Goal: Task Accomplishment & Management: Complete application form

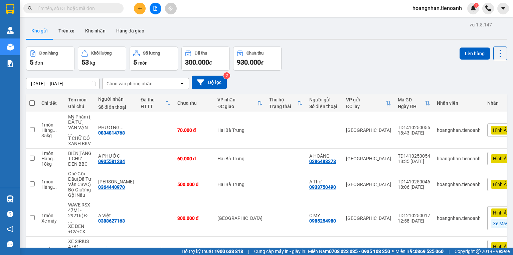
scroll to position [38, 0]
click at [170, 24] on div "Kho gửi Trên xe Kho nhận Hàng đã giao" at bounding box center [266, 32] width 481 height 18
click at [270, 87] on div "[DATE] – [DATE] Press the down arrow key to interact with the calendar and sele…" at bounding box center [266, 83] width 481 height 14
click at [304, 66] on div "Đơn hàng 5 đơn Khối lượng 53 kg Số lượng 5 món Đã thu 300.000 đ Chưa thu 930.00…" at bounding box center [266, 58] width 481 height 24
click at [215, 32] on div "Kho gửi Trên xe Kho nhận Hàng đã giao" at bounding box center [266, 32] width 481 height 18
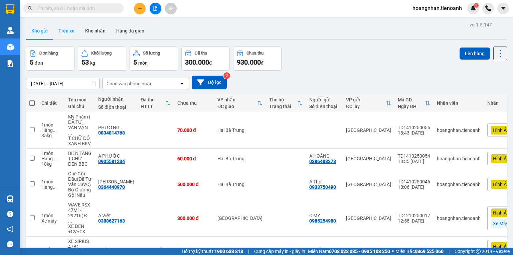
click at [62, 31] on button "Trên xe" at bounding box center [66, 31] width 27 height 16
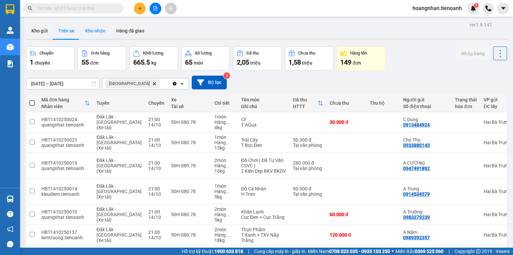
click at [94, 29] on button "Kho nhận" at bounding box center [95, 31] width 31 height 16
type input "30/09/2025 – 14/10/2025"
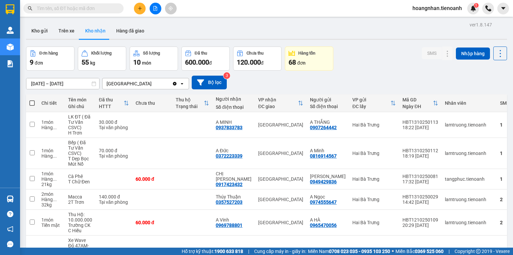
click at [178, 29] on div "Kho gửi Trên xe Kho nhận Hàng đã giao" at bounding box center [266, 32] width 481 height 18
click at [38, 32] on button "Kho gửi" at bounding box center [39, 31] width 27 height 16
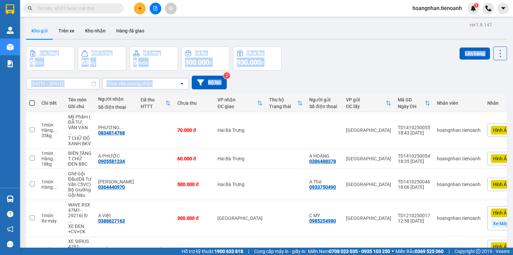
drag, startPoint x: 287, startPoint y: 31, endPoint x: 302, endPoint y: 87, distance: 58.4
click at [302, 87] on div "ver 1.8.147 Kho gửi Trên xe Kho nhận Hàng đã giao Đơn hàng 5 đơn Khối lượng 53 …" at bounding box center [266, 155] width 487 height 271
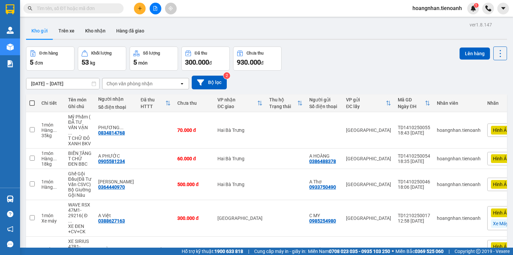
click at [301, 87] on div "12/10/2025 – 14/10/2025 Press the down arrow key to interact with the calendar …" at bounding box center [266, 83] width 481 height 14
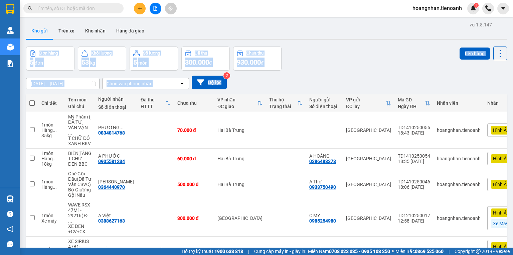
drag, startPoint x: 298, startPoint y: 33, endPoint x: 305, endPoint y: 80, distance: 46.9
click at [305, 80] on div "ver 1.8.147 Kho gửi Trên xe Kho nhận Hàng đã giao Đơn hàng 5 đơn Khối lượng 53 …" at bounding box center [266, 155] width 487 height 271
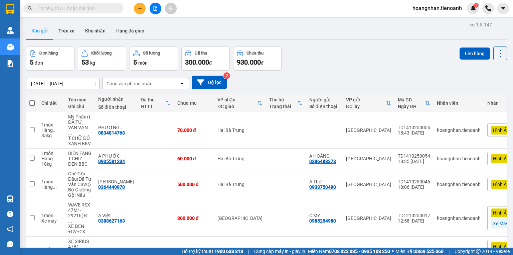
click at [305, 78] on div "12/10/2025 – 14/10/2025 Press the down arrow key to interact with the calendar …" at bounding box center [266, 83] width 481 height 14
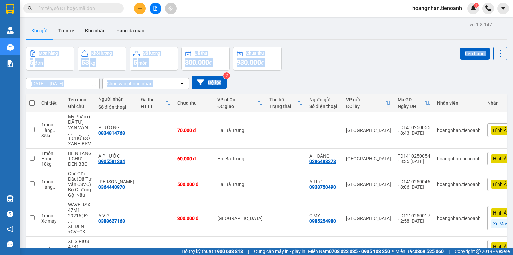
drag, startPoint x: 293, startPoint y: 34, endPoint x: 307, endPoint y: 83, distance: 50.1
click at [307, 82] on div "ver 1.8.147 Kho gửi Trên xe Kho nhận Hàng đã giao Đơn hàng 5 đơn Khối lượng 53 …" at bounding box center [266, 155] width 487 height 271
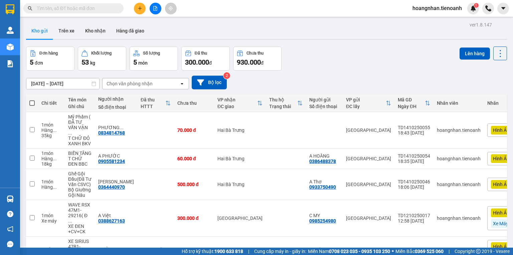
click at [308, 84] on div "12/10/2025 – 14/10/2025 Press the down arrow key to interact with the calendar …" at bounding box center [266, 83] width 481 height 14
click at [182, 28] on div "Kho gửi Trên xe Kho nhận Hàng đã giao" at bounding box center [266, 32] width 481 height 18
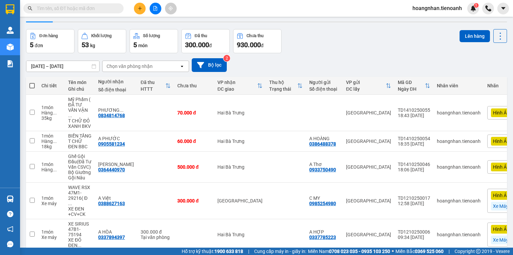
scroll to position [38, 0]
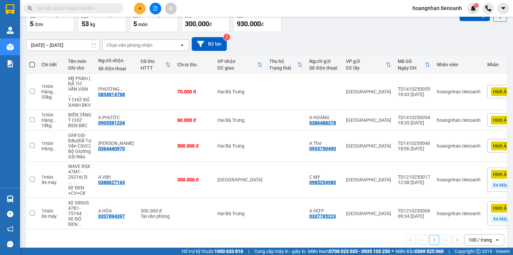
click at [259, 40] on div "12/10/2025 – 14/10/2025 Press the down arrow key to interact with the calendar …" at bounding box center [266, 44] width 481 height 14
click at [297, 39] on div "12/10/2025 – 14/10/2025 Press the down arrow key to interact with the calendar …" at bounding box center [266, 44] width 481 height 14
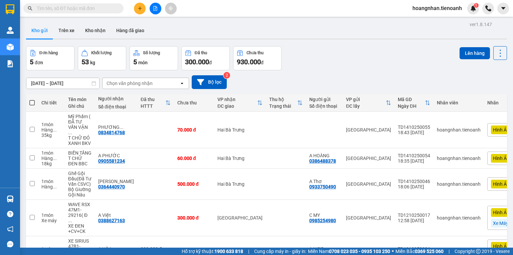
scroll to position [0, 0]
click at [183, 31] on div "Kho gửi Trên xe Kho nhận Hàng đã giao" at bounding box center [266, 32] width 481 height 18
click at [177, 34] on div "Kho gửi Trên xe Kho nhận Hàng đã giao" at bounding box center [266, 32] width 481 height 18
click at [167, 31] on div "Kho gửi Trên xe Kho nhận Hàng đã giao" at bounding box center [266, 32] width 481 height 18
drag, startPoint x: 190, startPoint y: 32, endPoint x: 190, endPoint y: 5, distance: 27.1
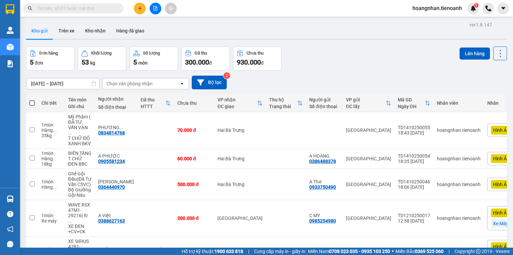
click at [190, 31] on div "Kho gửi Trên xe Kho nhận Hàng đã giao" at bounding box center [266, 32] width 481 height 18
click at [140, 6] on icon "plus" at bounding box center [140, 8] width 5 height 5
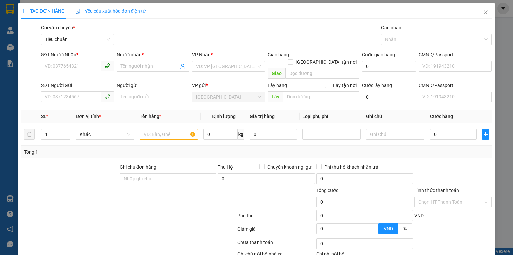
click at [63, 186] on div at bounding box center [90, 197] width 138 height 23
drag, startPoint x: 176, startPoint y: 43, endPoint x: 176, endPoint y: 8, distance: 34.8
click at [176, 39] on div "Gói vận chuyển * Tiêu chuẩn Gán nhãn Nhãn" at bounding box center [267, 35] width 454 height 23
click at [84, 64] on input "SĐT Người Nhận *" at bounding box center [71, 65] width 60 height 11
drag, startPoint x: 93, startPoint y: 216, endPoint x: 74, endPoint y: 114, distance: 103.7
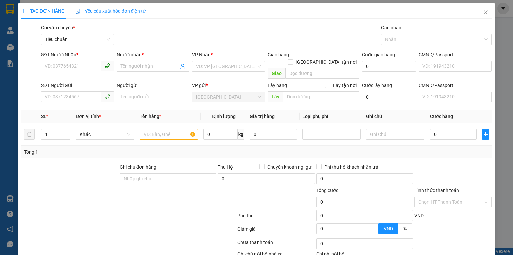
click at [92, 214] on form "Ghi chú đơn hàng Thu Hộ Chuyển khoản ng. gửi 0 Phí thu hộ khách nhận trả 0 Tổng…" at bounding box center [256, 200] width 470 height 74
click at [63, 67] on input "SĐT Người Nhận *" at bounding box center [71, 65] width 60 height 11
type input "0972721222"
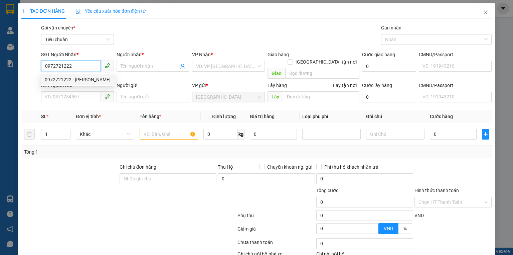
click at [67, 77] on div "0972721222 - C KIỀU" at bounding box center [78, 79] width 66 height 7
type input "C KIỀU"
type input "40.000"
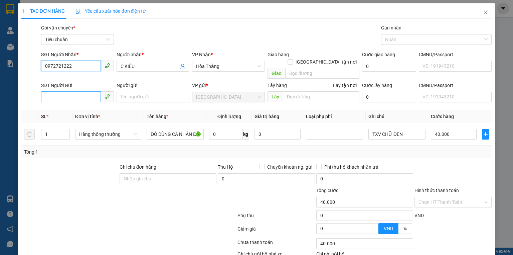
type input "0972721222"
click at [77, 91] on input "SĐT Người Gửi" at bounding box center [71, 96] width 60 height 11
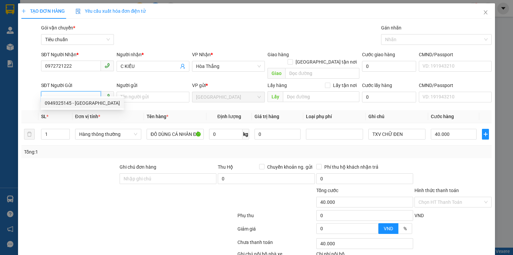
click at [81, 104] on div "0949325145 - Đức Huy" at bounding box center [82, 102] width 75 height 7
type input "0949325145"
type input "Đức Huy"
click at [85, 150] on div "Transit Pickup Surcharge Ids Transit Deliver Surcharge Ids Transit Deliver Surc…" at bounding box center [256, 155] width 470 height 262
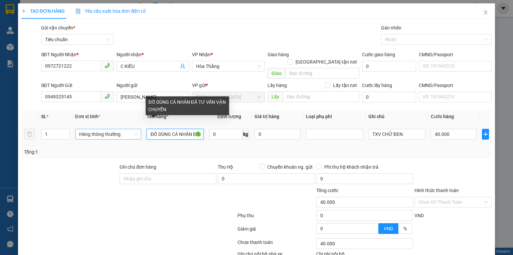
drag, startPoint x: 193, startPoint y: 128, endPoint x: 98, endPoint y: 128, distance: 95.2
click at [98, 128] on tr "1 Hàng thông thường ĐỒ DÙNG CÁ NHÂN ĐÃ TƯ VẤN VẬN CHUYỂN 0 kg 0 TXV CHỮ ĐEN 40.…" at bounding box center [256, 134] width 470 height 22
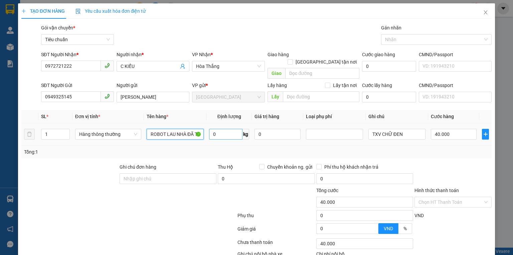
type input "ROBOT LAU NHÀ ĐÃ TƯ VẤN VẬN CHUYỂN"
click at [232, 129] on input "0" at bounding box center [225, 134] width 33 height 11
type input "18"
click at [441, 137] on td "40.000" at bounding box center [453, 134] width 51 height 22
type input "55.000"
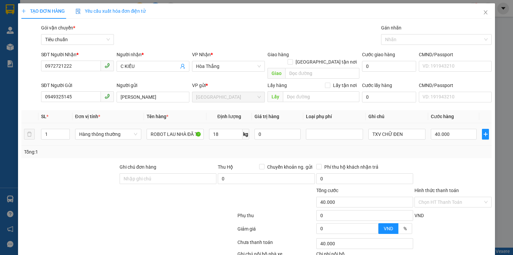
type input "55.000"
drag, startPoint x: 410, startPoint y: 126, endPoint x: 301, endPoint y: 123, distance: 109.0
click at [301, 123] on tr "1 Hàng thông thường ROBOT LAU NHÀ ĐÃ TƯ VẤN VẬN CHUYỂN 18 kg 0 TXV CHỮ ĐEN 55.0…" at bounding box center [256, 134] width 470 height 22
type input "T BỌC MÚT NỔ BKDV"
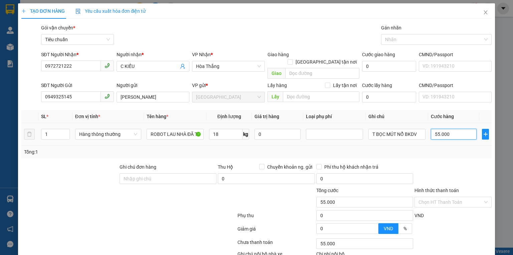
click at [446, 129] on input "55.000" at bounding box center [454, 134] width 46 height 11
type input "6"
type input "60"
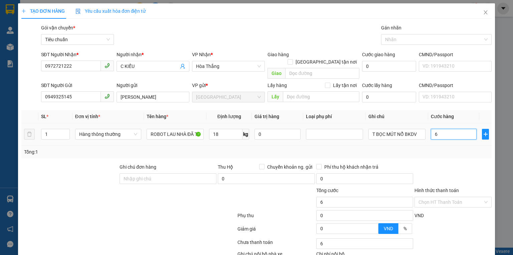
type input "60"
type input "60.000"
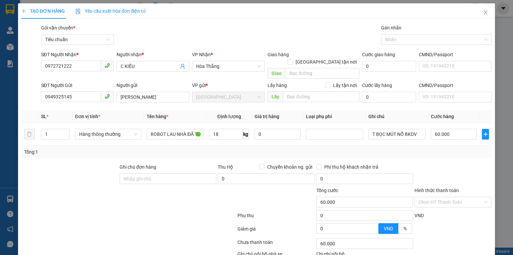
click at [448, 148] on div "Tổng: 1" at bounding box center [256, 151] width 465 height 7
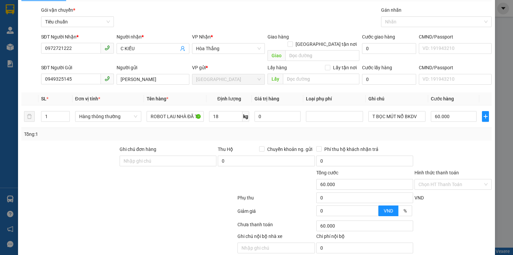
scroll to position [36, 0]
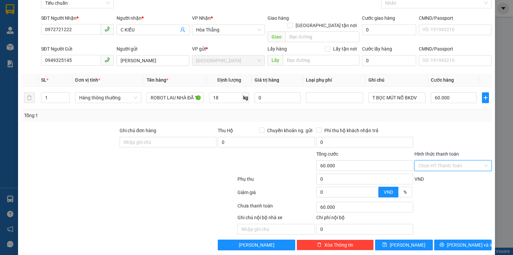
click at [445, 160] on input "Hình thức thanh toán" at bounding box center [451, 165] width 64 height 10
click at [445, 167] on div "Tại văn phòng" at bounding box center [449, 170] width 69 height 7
type input "0"
click at [456, 241] on span "Lưu và In" at bounding box center [470, 244] width 47 height 7
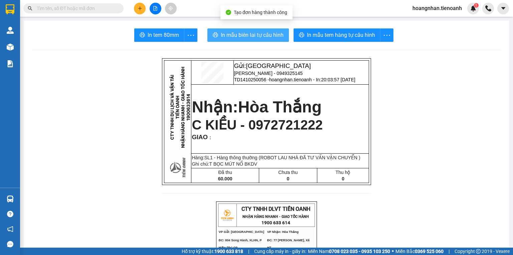
click at [270, 33] on span "In mẫu biên lai tự cấu hình" at bounding box center [252, 35] width 63 height 8
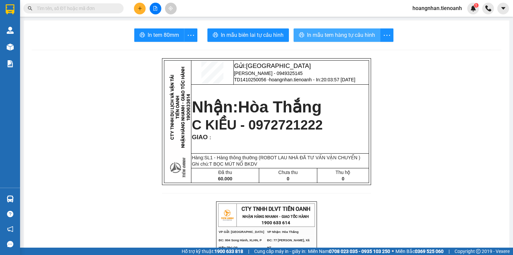
click at [326, 37] on span "In mẫu tem hàng tự cấu hình" at bounding box center [341, 35] width 68 height 8
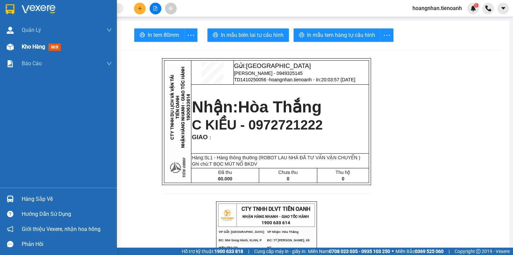
click at [36, 44] on span "Kho hàng" at bounding box center [33, 46] width 23 height 6
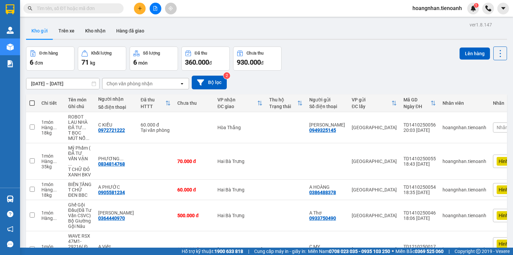
click at [183, 30] on div "Kho gửi Trên xe Kho nhận Hàng đã giao" at bounding box center [266, 32] width 481 height 18
click at [269, 80] on div "12/10/2025 – 14/10/2025 Press the down arrow key to interact with the calendar …" at bounding box center [266, 83] width 481 height 14
click at [309, 49] on div "Đơn hàng 6 đơn Khối lượng 71 kg Số lượng 6 món Đã thu 360.000 đ Chưa thu 930.00…" at bounding box center [266, 58] width 481 height 24
click at [244, 32] on div "Kho gửi Trên xe Kho nhận Hàng đã giao" at bounding box center [266, 32] width 481 height 18
click at [181, 27] on div "Kho gửi Trên xe Kho nhận Hàng đã giao" at bounding box center [266, 32] width 481 height 18
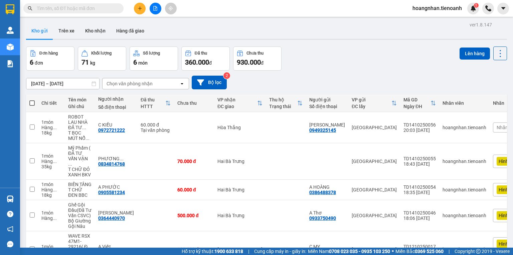
drag, startPoint x: 196, startPoint y: 37, endPoint x: 184, endPoint y: 4, distance: 35.0
click at [195, 35] on div "Kho gửi Trên xe Kho nhận Hàng đã giao" at bounding box center [266, 32] width 481 height 18
click at [177, 30] on div "Kho gửi Trên xe Kho nhận Hàng đã giao" at bounding box center [266, 32] width 481 height 18
drag, startPoint x: 182, startPoint y: 40, endPoint x: 181, endPoint y: 3, distance: 36.4
click at [182, 39] on div "Kho gửi Trên xe Kho nhận Hàng đã giao" at bounding box center [266, 31] width 481 height 17
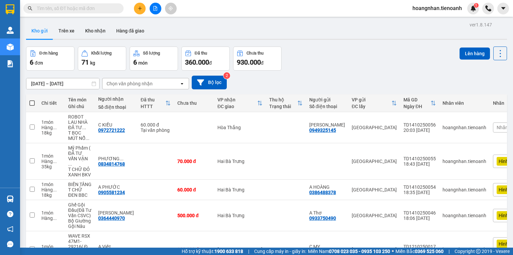
click at [174, 35] on div "Kho gửi Trên xe Kho nhận Hàng đã giao" at bounding box center [266, 32] width 481 height 18
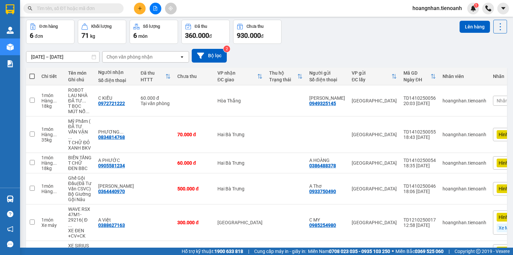
click at [260, 59] on div "12/10/2025 – 14/10/2025 Press the down arrow key to interact with the calendar …" at bounding box center [266, 56] width 481 height 14
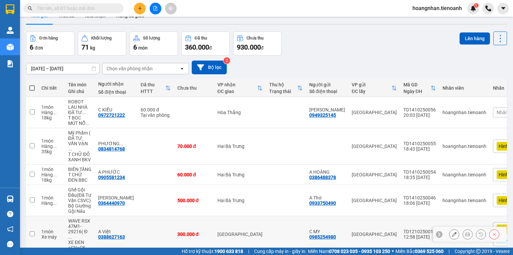
scroll to position [0, 0]
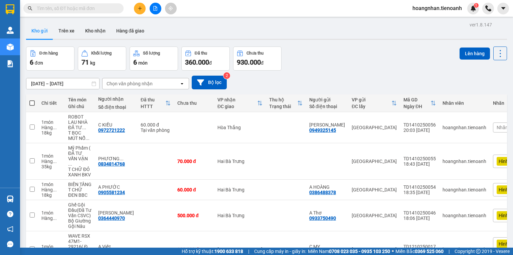
drag, startPoint x: 255, startPoint y: 84, endPoint x: 236, endPoint y: 47, distance: 41.6
click at [255, 84] on div "12/10/2025 – 14/10/2025 Press the down arrow key to interact with the calendar …" at bounding box center [266, 83] width 481 height 14
drag, startPoint x: 212, startPoint y: 32, endPoint x: 212, endPoint y: 29, distance: 3.7
click at [212, 31] on div "Kho gửi Trên xe Kho nhận Hàng đã giao" at bounding box center [266, 32] width 481 height 18
click at [192, 31] on div "Kho gửi Trên xe Kho nhận Hàng đã giao" at bounding box center [266, 32] width 481 height 18
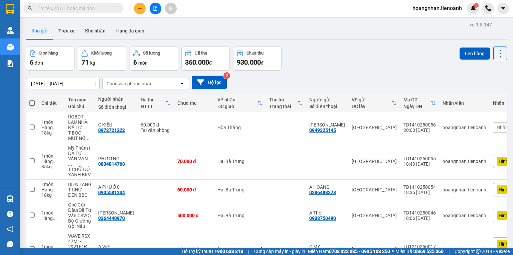
click at [175, 35] on div "Kho gửi Trên xe Kho nhận Hàng đã giao" at bounding box center [266, 32] width 481 height 18
drag, startPoint x: 294, startPoint y: 80, endPoint x: 341, endPoint y: 59, distance: 51.0
click at [295, 80] on div "12/10/2025 – 14/10/2025 Press the down arrow key to interact with the calendar …" at bounding box center [266, 83] width 481 height 14
click at [341, 59] on div "Đơn hàng 6 đơn Khối lượng 71 kg Số lượng 6 món Đã thu 360.000 đ Chưa thu 930.00…" at bounding box center [266, 58] width 481 height 24
drag, startPoint x: 190, startPoint y: 40, endPoint x: 191, endPoint y: 9, distance: 30.8
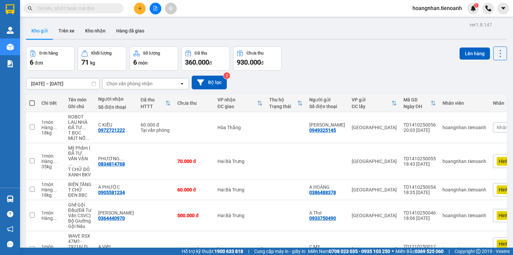
click at [191, 39] on div "Kho gửi Trên xe Kho nhận Hàng đã giao" at bounding box center [266, 31] width 481 height 17
click at [194, 36] on div "Kho gửi Trên xe Kho nhận Hàng đã giao" at bounding box center [266, 32] width 481 height 18
click at [180, 37] on div "Kho gửi Trên xe Kho nhận Hàng đã giao" at bounding box center [266, 32] width 481 height 18
click at [276, 76] on div "[DATE] – [DATE] Press the down arrow key to interact with the calendar and sele…" at bounding box center [266, 83] width 481 height 14
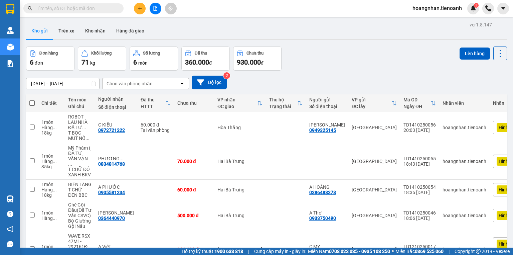
click at [303, 50] on div "Đơn hàng 6 đơn Khối lượng 71 kg Số lượng 6 món Đã thu 360.000 đ Chưa thu 930.00…" at bounding box center [266, 58] width 481 height 24
drag, startPoint x: 257, startPoint y: 31, endPoint x: 302, endPoint y: 76, distance: 64.0
click at [299, 74] on div "ver 1.8.147 Kho gửi Trên xe Kho nhận Hàng đã giao Đơn hàng 6 đơn Khối lượng 71 …" at bounding box center [266, 171] width 487 height 302
click at [303, 76] on div "12/10/2025 – 14/10/2025 Press the down arrow key to interact with the calendar …" at bounding box center [266, 83] width 481 height 14
drag, startPoint x: 282, startPoint y: 37, endPoint x: 316, endPoint y: 83, distance: 56.4
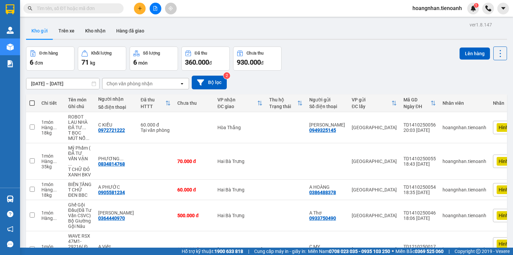
click at [315, 80] on div "ver 1.8.147 Kho gửi Trên xe Kho nhận Hàng đã giao Đơn hàng 6 đơn Khối lượng 71 …" at bounding box center [266, 171] width 487 height 302
click at [317, 90] on div "12/10/2025 – 14/10/2025 Press the down arrow key to interact with the calendar …" at bounding box center [266, 83] width 481 height 24
drag, startPoint x: 261, startPoint y: 83, endPoint x: 272, endPoint y: 80, distance: 11.7
click at [261, 83] on div "12/10/2025 – 14/10/2025 Press the down arrow key to interact with the calendar …" at bounding box center [266, 83] width 481 height 14
click at [318, 63] on div "Đơn hàng 6 đơn Khối lượng 71 kg Số lượng 6 món Đã thu 360.000 đ Chưa thu 930.00…" at bounding box center [266, 58] width 481 height 24
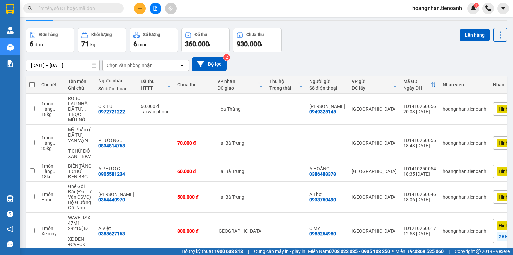
scroll to position [16, 0]
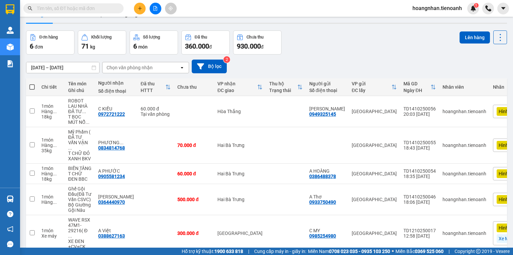
drag, startPoint x: 382, startPoint y: 62, endPoint x: 374, endPoint y: 62, distance: 8.7
click at [382, 62] on div "12/10/2025 – 14/10/2025 Press the down arrow key to interact with the calendar …" at bounding box center [266, 66] width 481 height 14
click at [255, 69] on div "12/10/2025 – 14/10/2025 Press the down arrow key to interact with the calendar …" at bounding box center [266, 66] width 481 height 14
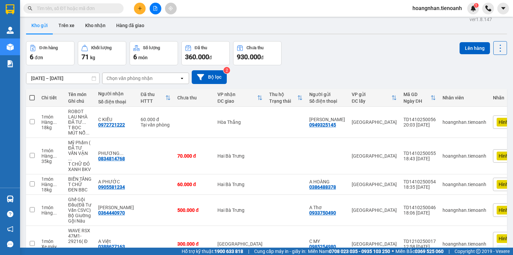
scroll to position [0, 0]
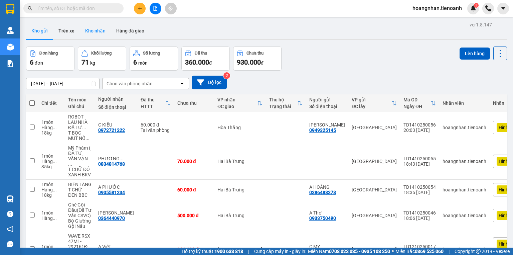
click at [94, 34] on button "Kho nhận" at bounding box center [95, 31] width 31 height 16
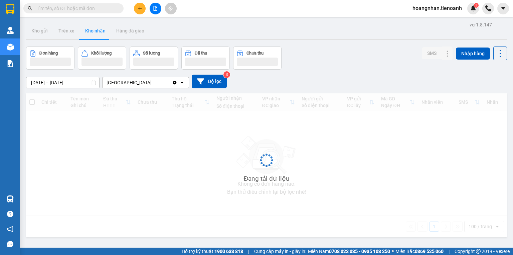
click at [186, 35] on div "Kho gửi Trên xe Kho nhận Hàng đã giao" at bounding box center [266, 32] width 481 height 18
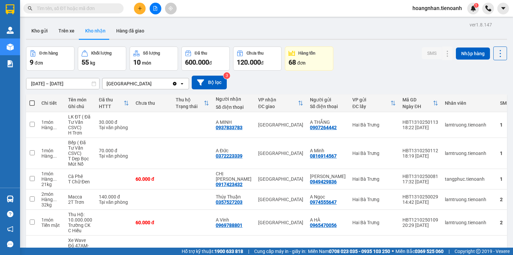
click at [280, 78] on div "30/09/2025 – 14/10/2025 Press the down arrow key to interact with the calendar …" at bounding box center [266, 83] width 481 height 14
click at [176, 32] on div "Kho gửi Trên xe Kho nhận Hàng đã giao" at bounding box center [266, 32] width 481 height 18
click at [137, 9] on button at bounding box center [140, 9] width 12 height 12
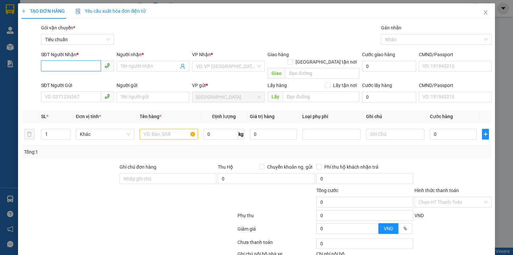
click at [82, 68] on input "SĐT Người Nhận *" at bounding box center [71, 65] width 60 height 11
click at [84, 163] on div at bounding box center [70, 174] width 98 height 23
click at [84, 66] on input "SĐT Người Nhận *" at bounding box center [71, 65] width 60 height 11
type input "0392755159"
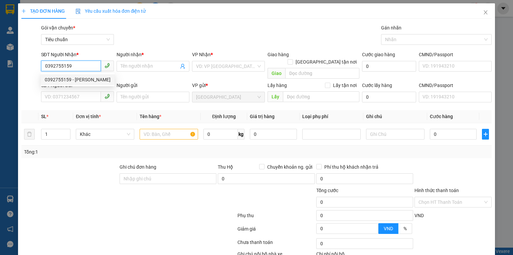
click at [80, 84] on div "0392755159 - A Lộc" at bounding box center [78, 79] width 74 height 11
type input "A Lộc"
type input "40.000"
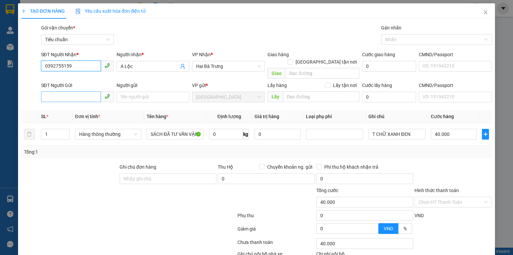
type input "0392755159"
click at [56, 91] on input "SĐT Người Gửi" at bounding box center [71, 96] width 60 height 11
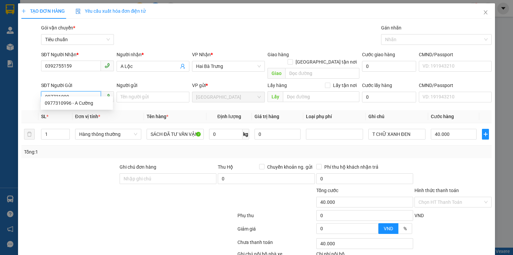
type input "0977310996"
click at [77, 99] on div "0977310996 - A Cường" at bounding box center [77, 103] width 72 height 11
type input "A Cường"
type input "30.000"
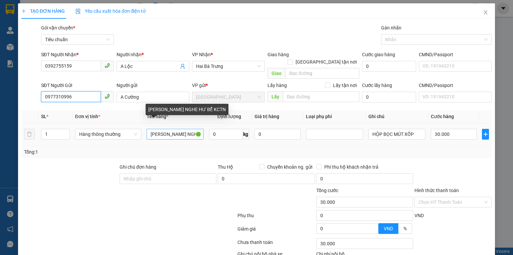
type input "0977310996"
click at [176, 129] on input "TAI NGHE HƯ BỂ KCTN" at bounding box center [175, 134] width 57 height 11
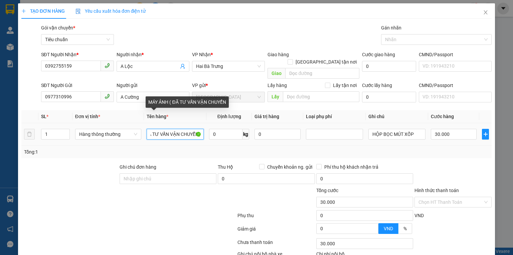
scroll to position [0, 31]
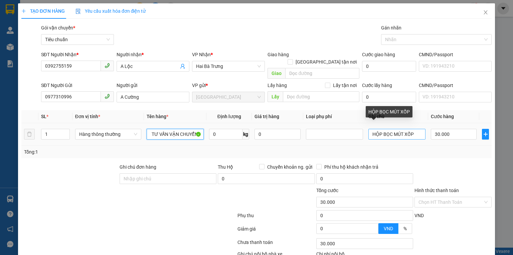
type input "MÁY ẢNH ( ĐÃ TƯ VẤN VẬN CHUYỂN)"
click at [382, 129] on input "HỘP BỌC MÚT XỐP" at bounding box center [397, 134] width 57 height 11
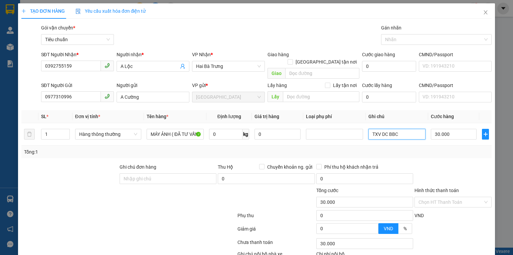
type input "TXV DC BBC"
click at [449, 154] on div "Transit Pickup Surcharge Ids Transit Deliver Surcharge Ids Transit Deliver Surc…" at bounding box center [256, 155] width 470 height 262
click at [446, 131] on input "30.000" at bounding box center [454, 134] width 46 height 11
type input "5"
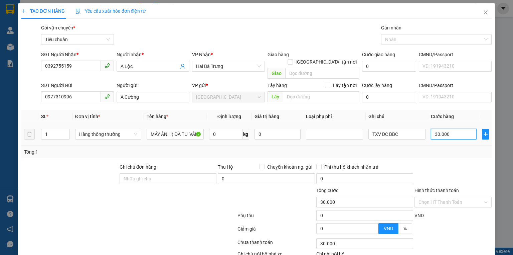
type input "5"
type input "50"
type input "50.000"
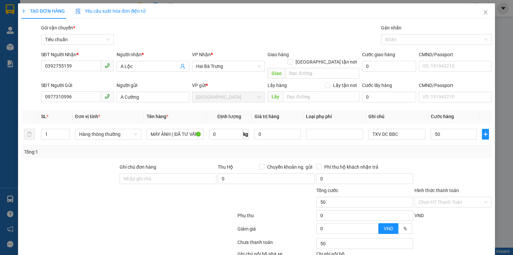
type input "50.000"
click at [449, 151] on div "Transit Pickup Surcharge Ids Transit Deliver Surcharge Ids Transit Deliver Surc…" at bounding box center [256, 155] width 470 height 262
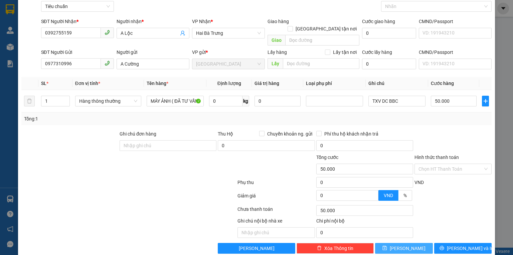
scroll to position [36, 0]
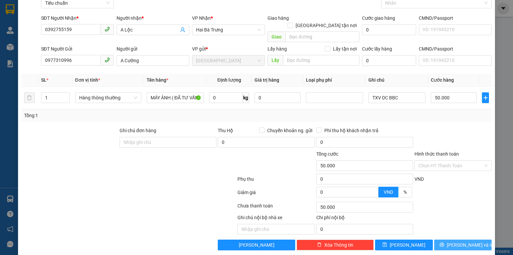
click at [454, 241] on span "Lưu và In" at bounding box center [470, 244] width 47 height 7
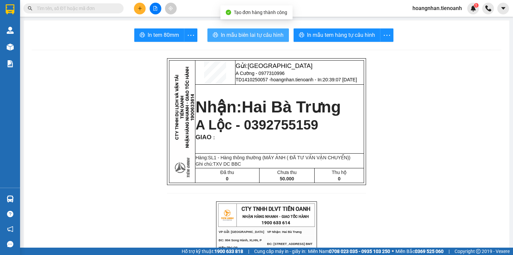
click at [248, 35] on span "In mẫu biên lai tự cấu hình" at bounding box center [252, 35] width 63 height 8
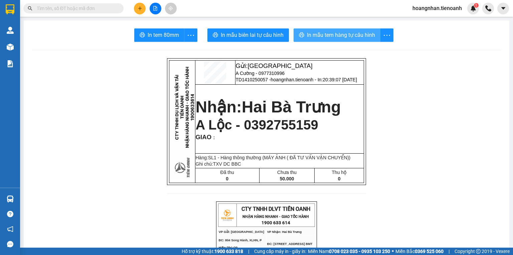
click at [369, 32] on span "In mẫu tem hàng tự cấu hình" at bounding box center [341, 35] width 68 height 8
drag, startPoint x: 113, startPoint y: 91, endPoint x: 84, endPoint y: 5, distance: 90.5
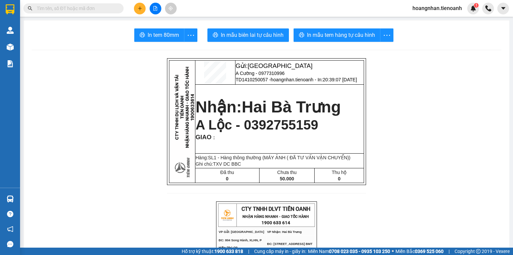
drag, startPoint x: 109, startPoint y: 83, endPoint x: 104, endPoint y: 42, distance: 40.4
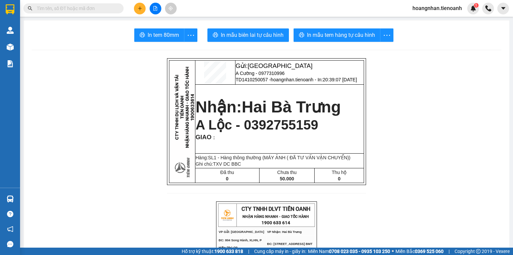
drag, startPoint x: 90, startPoint y: 122, endPoint x: 89, endPoint y: 91, distance: 30.7
